Goal: Task Accomplishment & Management: Complete application form

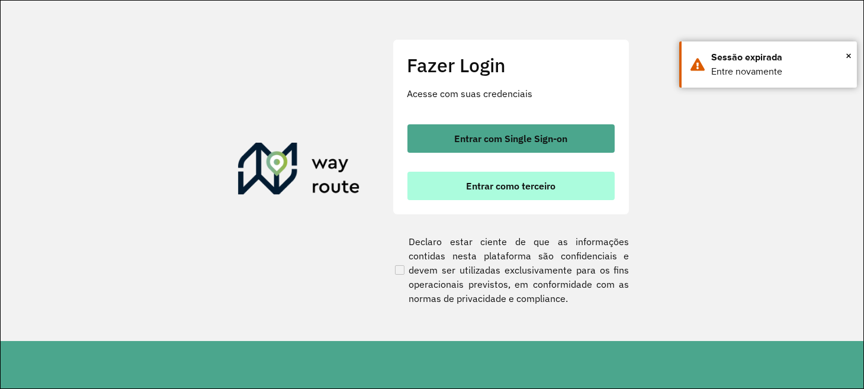
click at [490, 182] on span "Entrar como terceiro" at bounding box center [510, 185] width 89 height 9
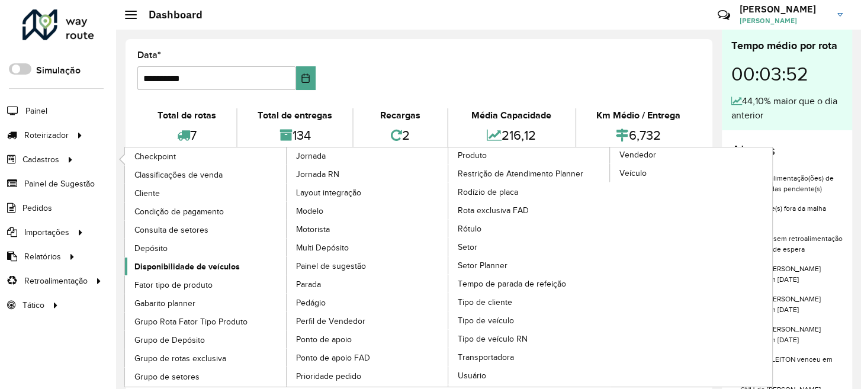
click at [185, 266] on span "Disponibilidade de veículos" at bounding box center [186, 266] width 105 height 12
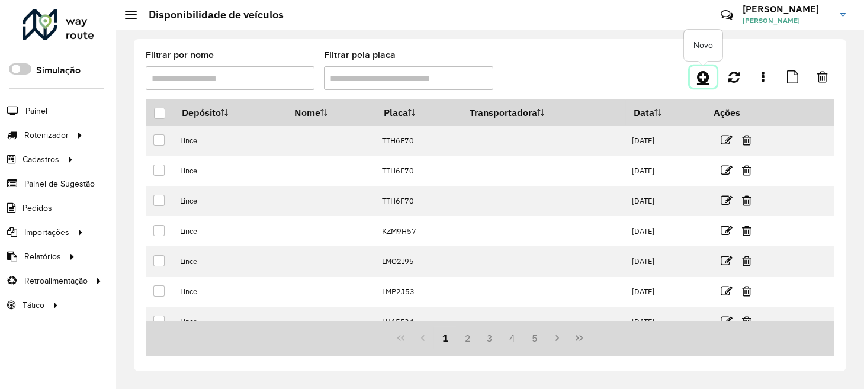
click at [709, 72] on link at bounding box center [703, 76] width 27 height 21
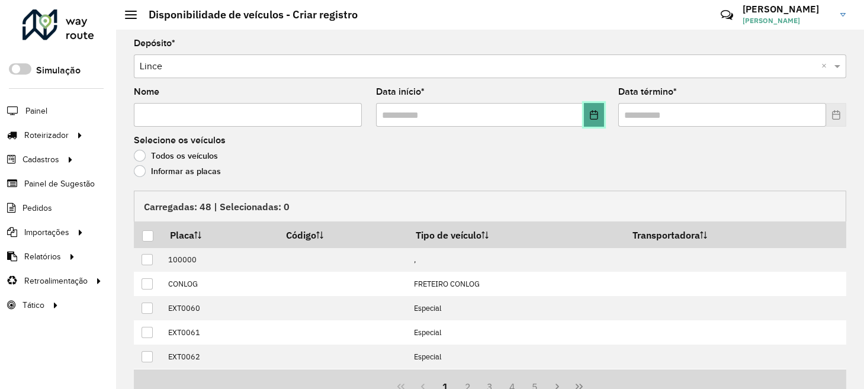
click at [584, 113] on button "Choose Date" at bounding box center [594, 115] width 20 height 24
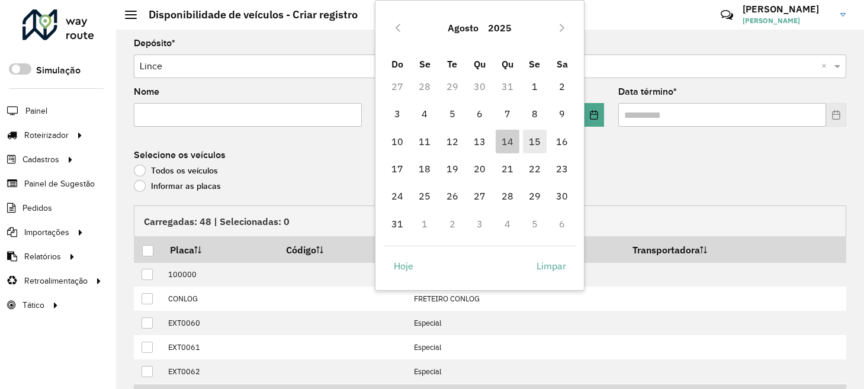
click at [532, 133] on span "15" at bounding box center [535, 142] width 24 height 24
type input "**********"
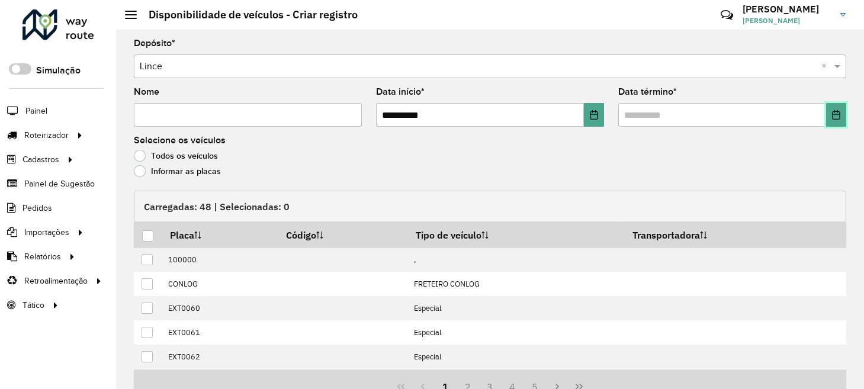
click at [834, 118] on icon "Choose Date" at bounding box center [836, 114] width 8 height 9
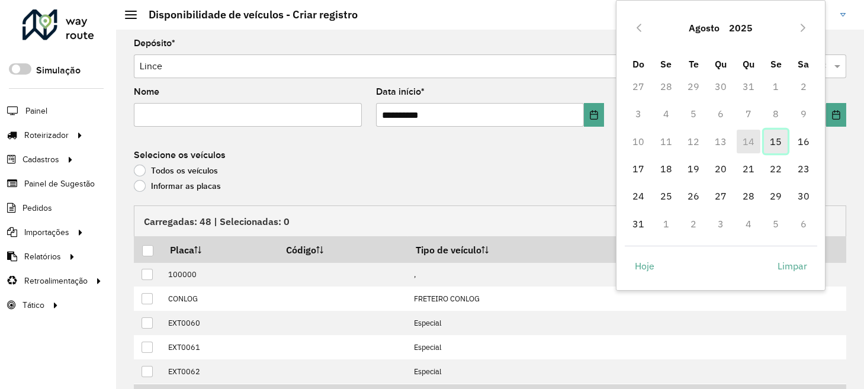
click at [765, 143] on span "15" at bounding box center [776, 142] width 24 height 24
type input "**********"
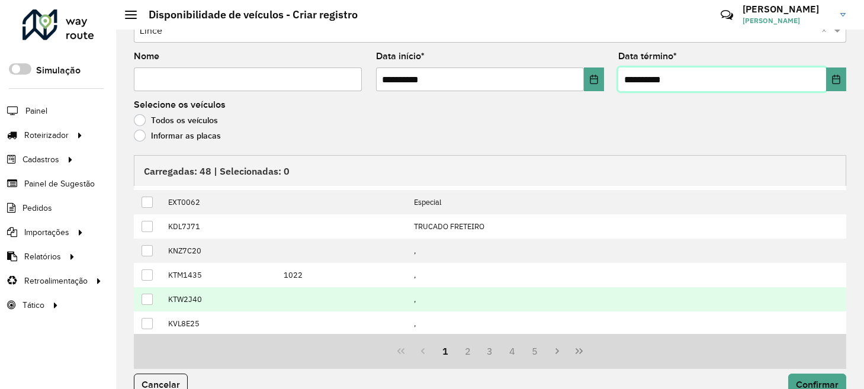
scroll to position [54, 0]
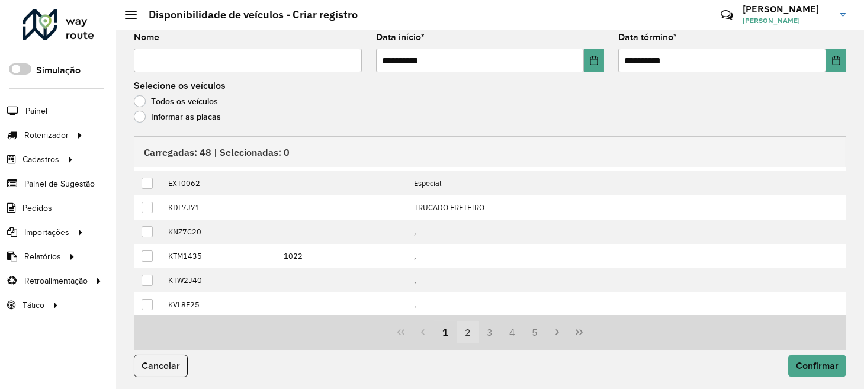
click at [466, 333] on button "2" at bounding box center [467, 332] width 22 height 22
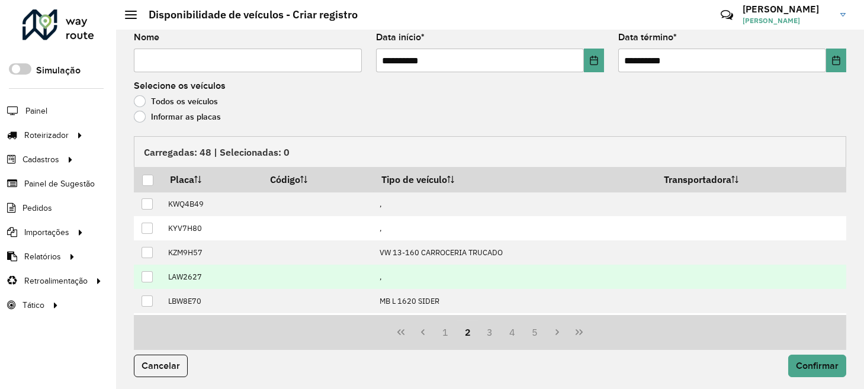
scroll to position [0, 0]
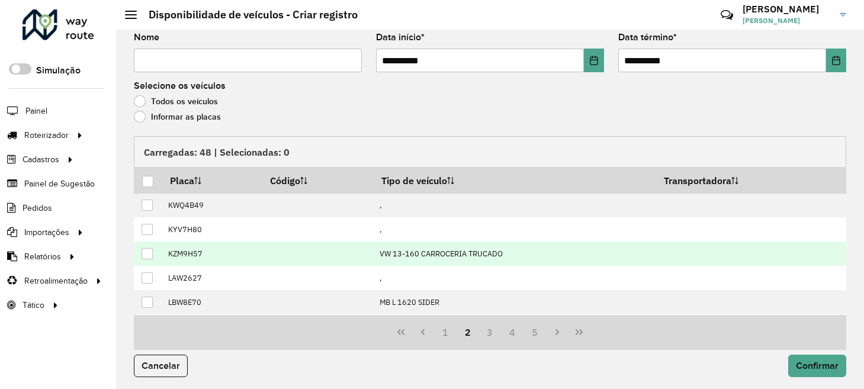
click at [151, 252] on div at bounding box center [146, 253] width 11 height 11
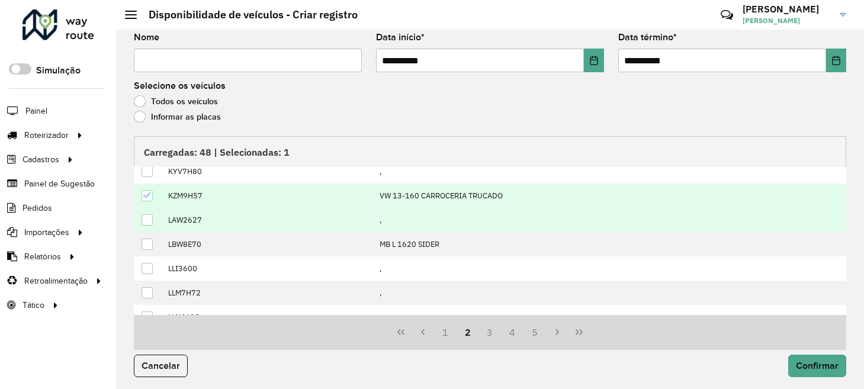
scroll to position [119, 0]
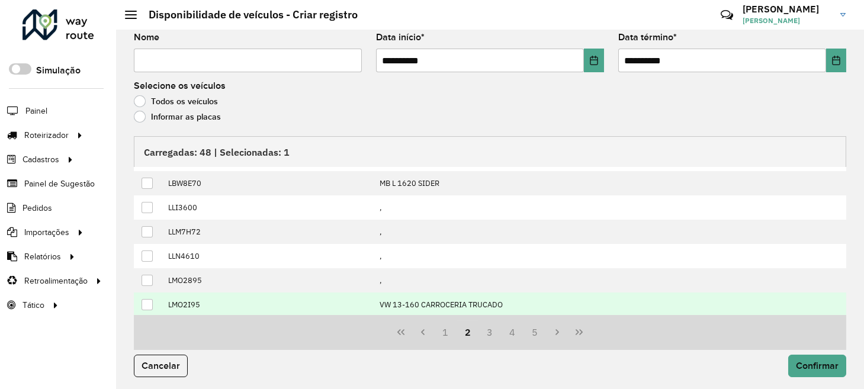
click at [151, 302] on div at bounding box center [146, 304] width 11 height 11
click at [491, 332] on button "3" at bounding box center [490, 332] width 22 height 22
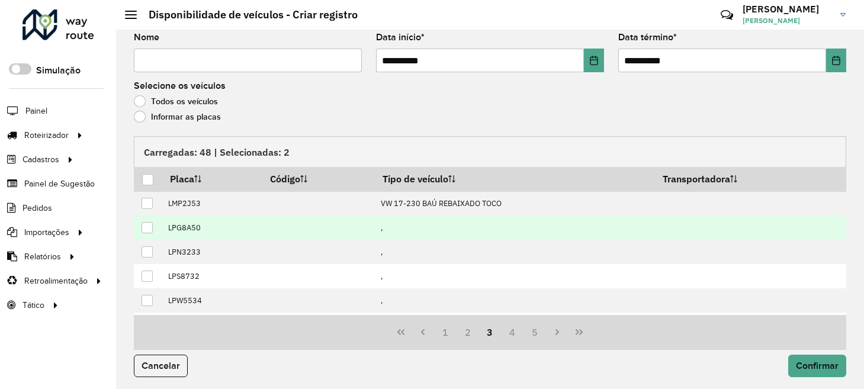
scroll to position [0, 0]
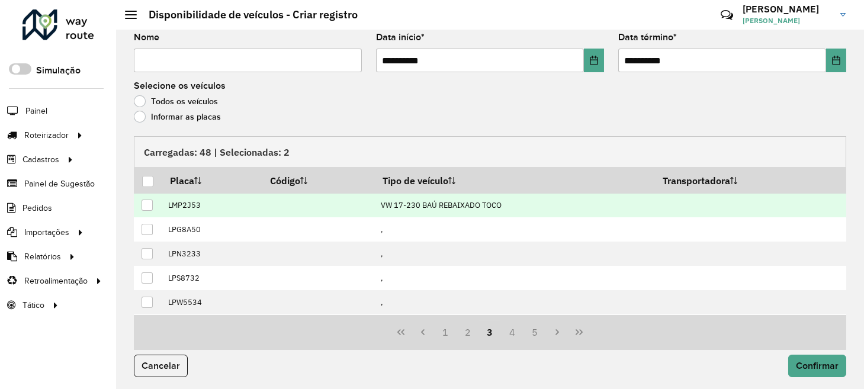
click at [149, 204] on div at bounding box center [146, 204] width 11 height 11
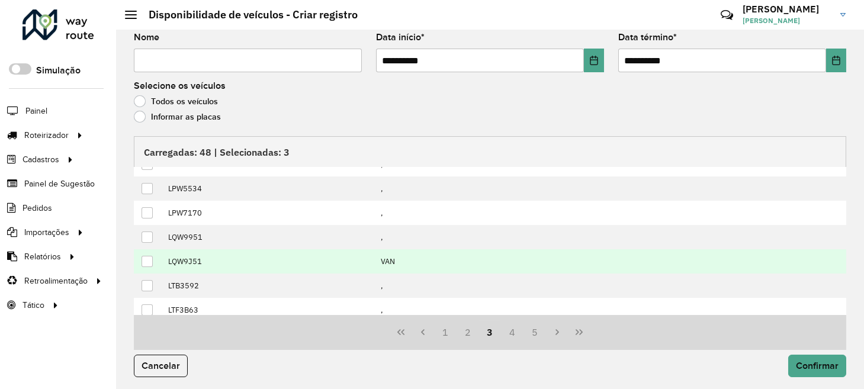
scroll to position [119, 0]
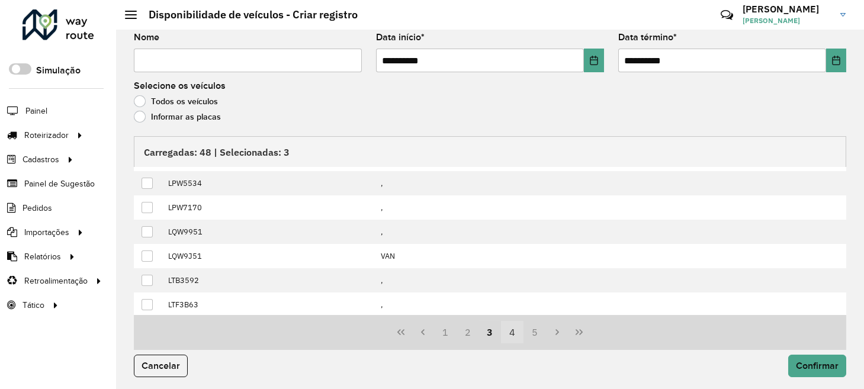
click at [506, 331] on button "4" at bounding box center [512, 332] width 22 height 22
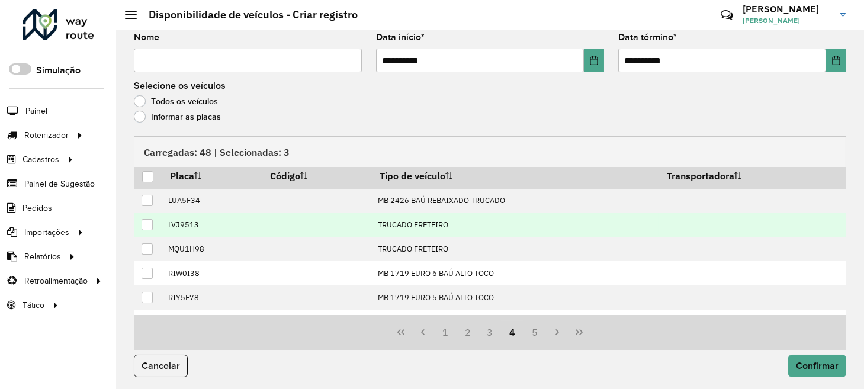
scroll to position [0, 0]
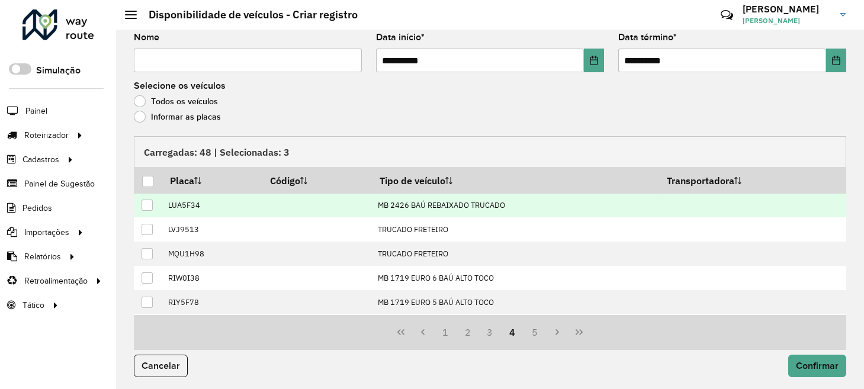
click at [152, 205] on div at bounding box center [146, 204] width 11 height 11
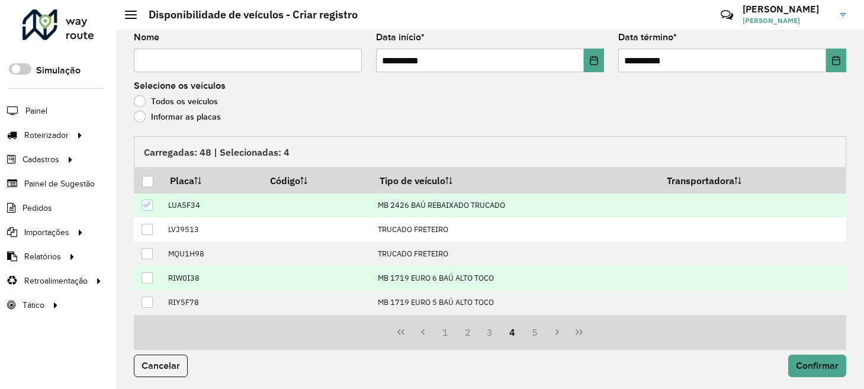
click at [147, 272] on div at bounding box center [146, 277] width 11 height 11
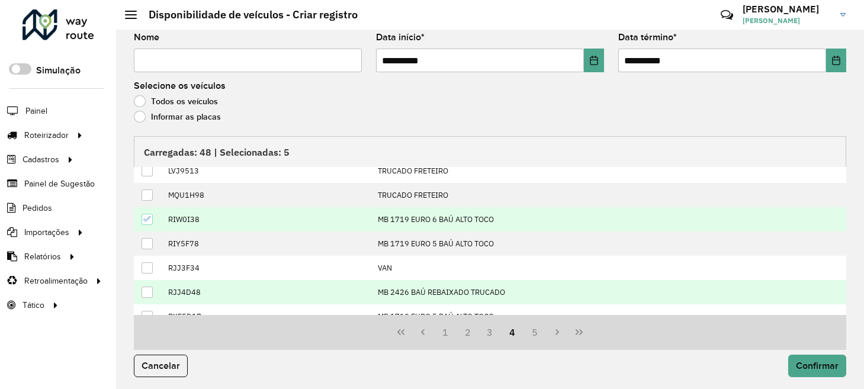
scroll to position [119, 0]
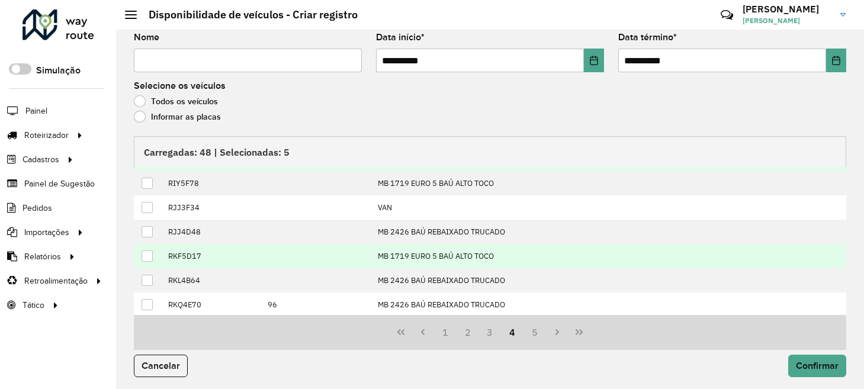
click at [142, 252] on div at bounding box center [146, 255] width 11 height 11
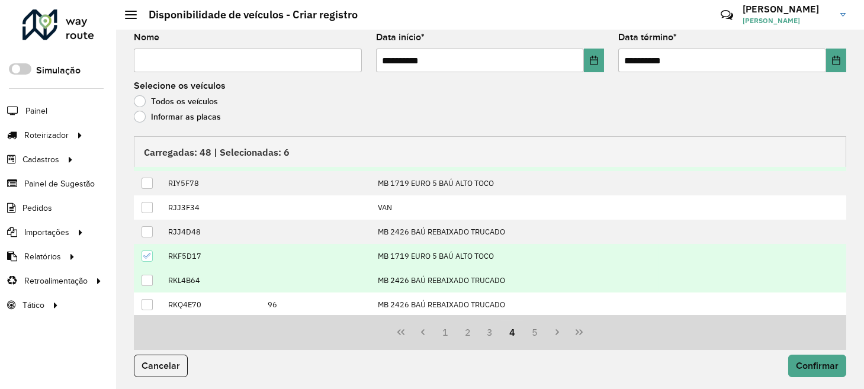
click at [147, 276] on div at bounding box center [146, 280] width 11 height 11
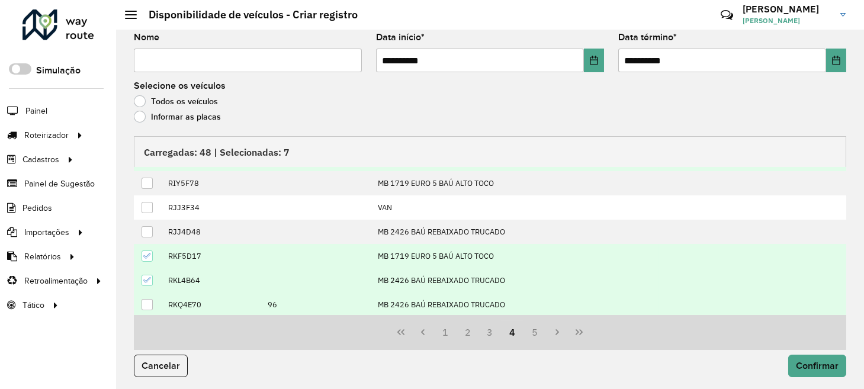
click at [148, 299] on div at bounding box center [146, 304] width 11 height 11
click at [534, 327] on button "5" at bounding box center [534, 332] width 22 height 22
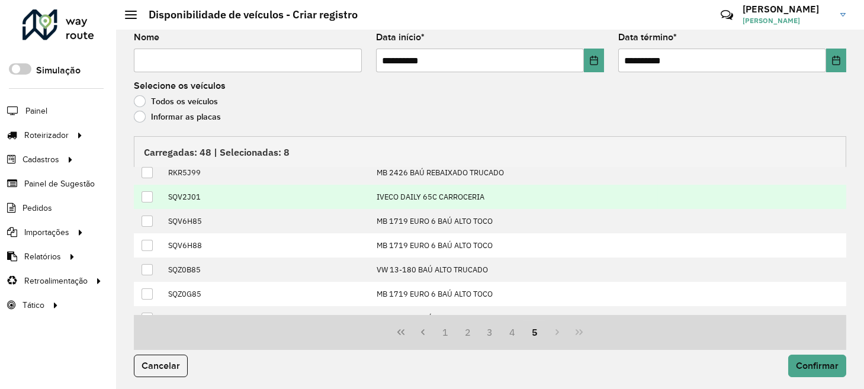
scroll to position [0, 0]
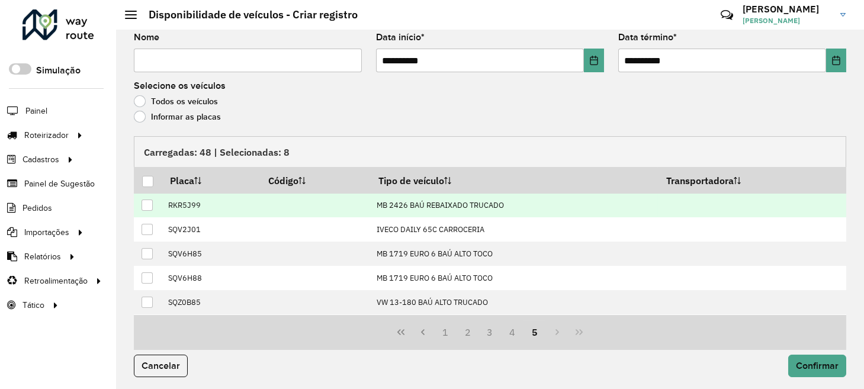
click at [152, 201] on div at bounding box center [146, 204] width 11 height 11
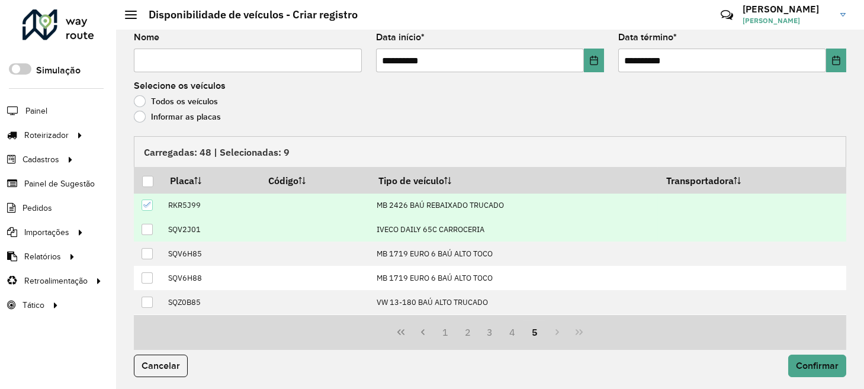
click at [149, 220] on td at bounding box center [148, 229] width 28 height 24
click at [149, 227] on div at bounding box center [146, 229] width 11 height 11
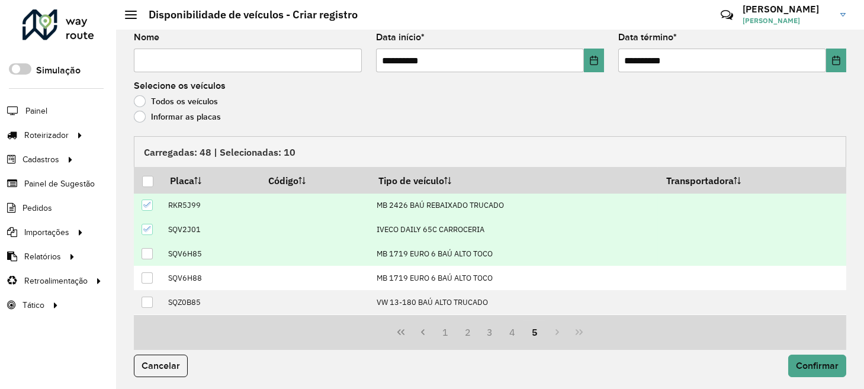
click at [146, 256] on div at bounding box center [146, 253] width 11 height 11
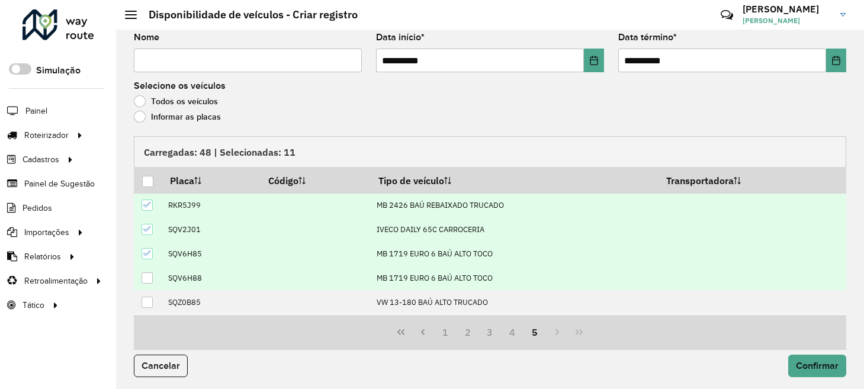
click at [153, 280] on td at bounding box center [148, 278] width 28 height 24
click at [147, 275] on div at bounding box center [146, 277] width 11 height 11
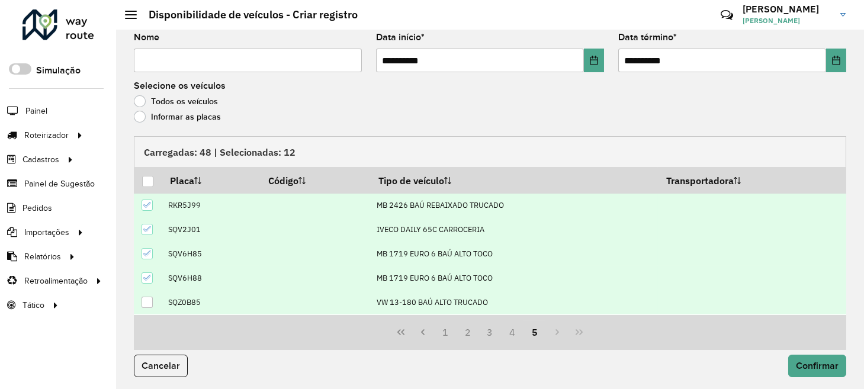
click at [149, 297] on div at bounding box center [146, 302] width 11 height 11
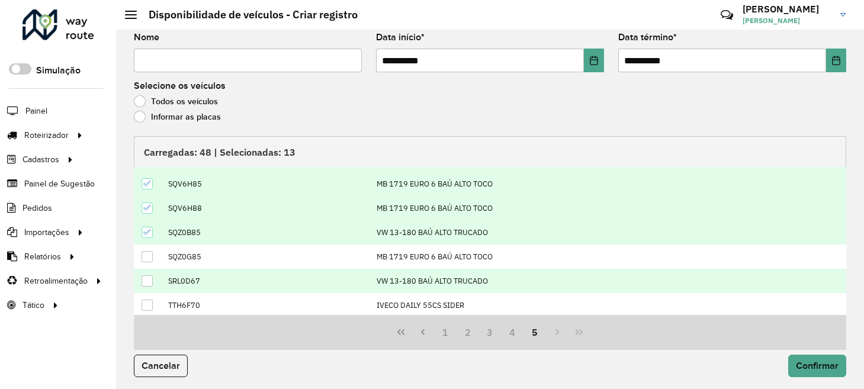
scroll to position [70, 0]
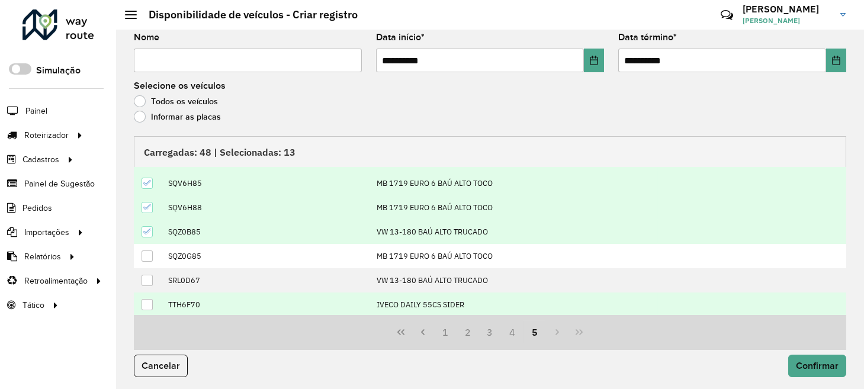
drag, startPoint x: 152, startPoint y: 301, endPoint x: 151, endPoint y: 288, distance: 13.0
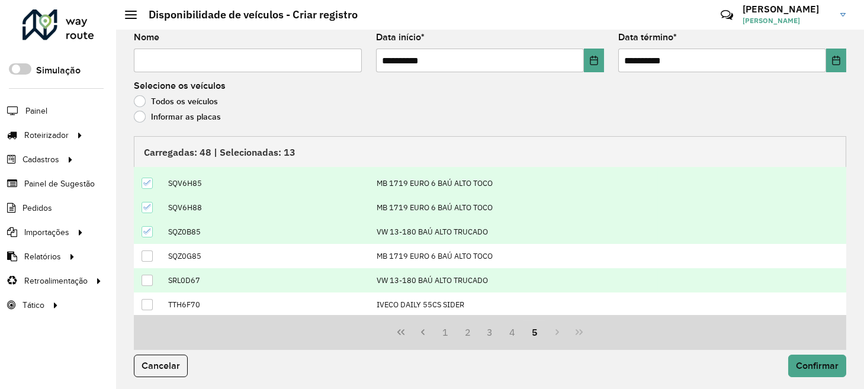
click at [151, 301] on div at bounding box center [146, 304] width 11 height 11
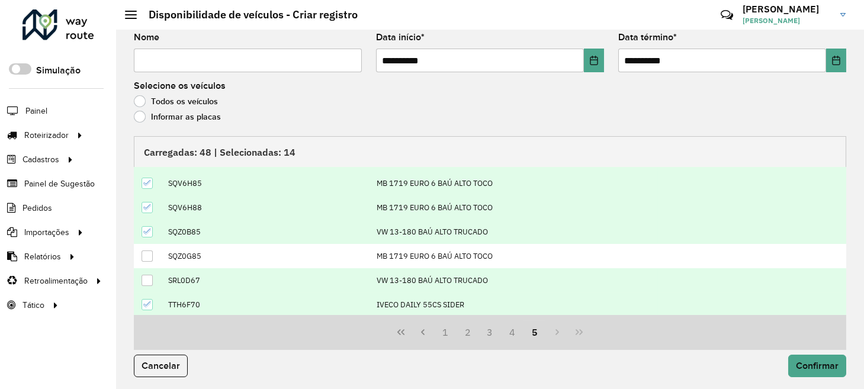
click at [150, 276] on div at bounding box center [146, 280] width 11 height 11
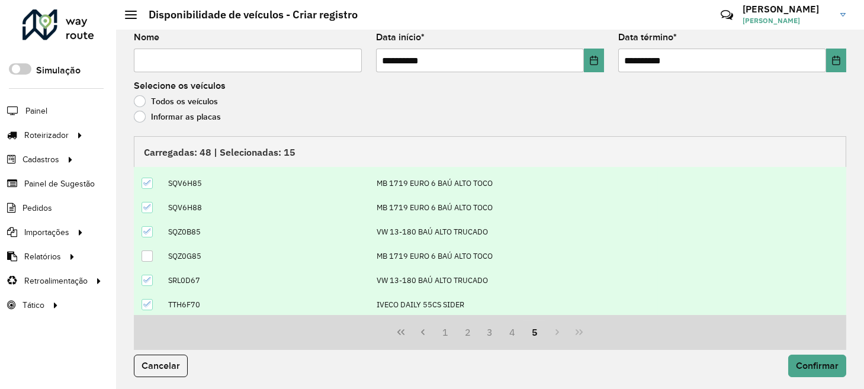
click at [147, 254] on div at bounding box center [146, 255] width 11 height 11
click at [826, 360] on span "Confirmar" at bounding box center [817, 365] width 43 height 10
